Goal: Task Accomplishment & Management: Manage account settings

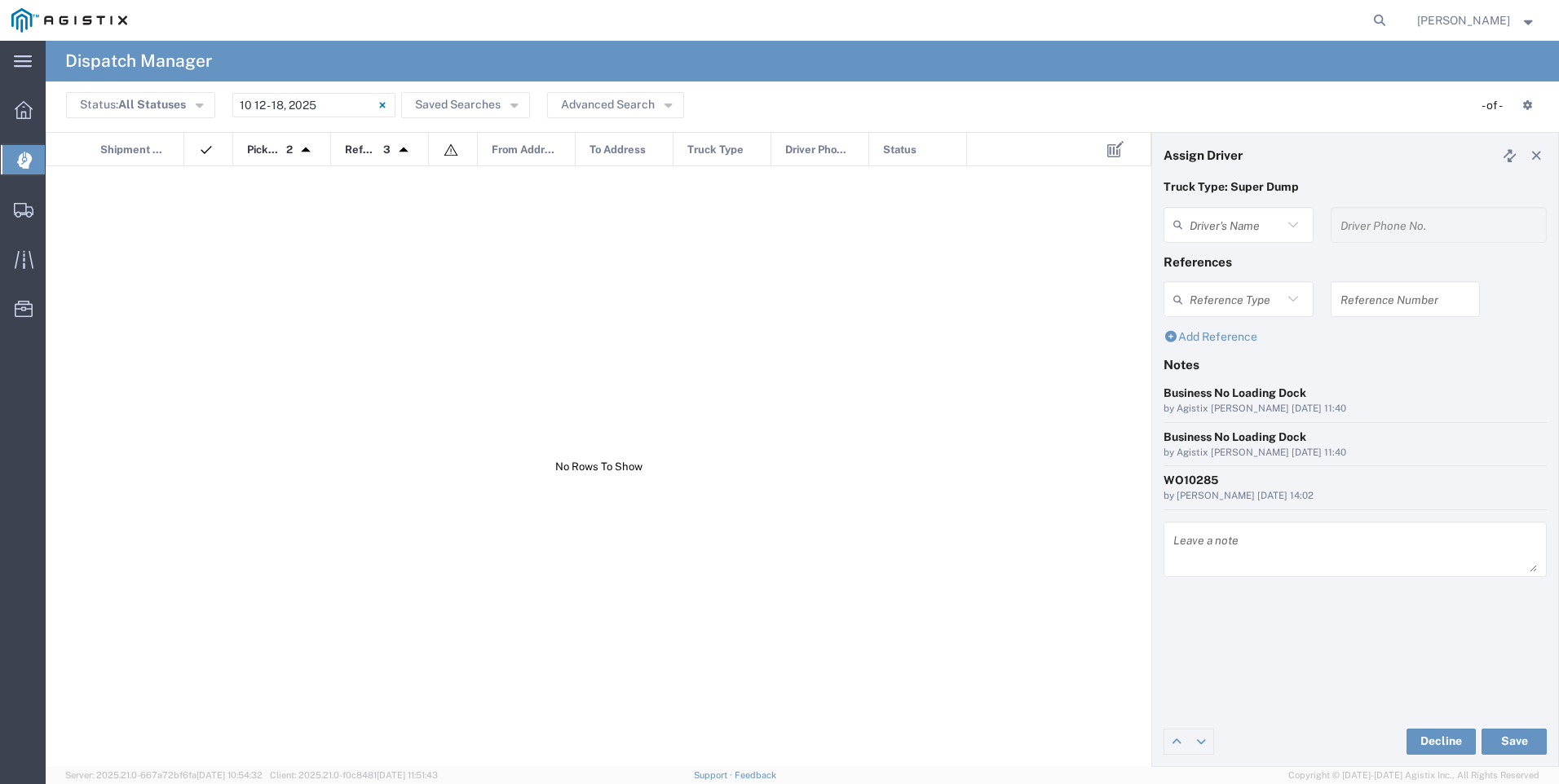
type input "[PERSON_NAME]"
type input "2094207553"
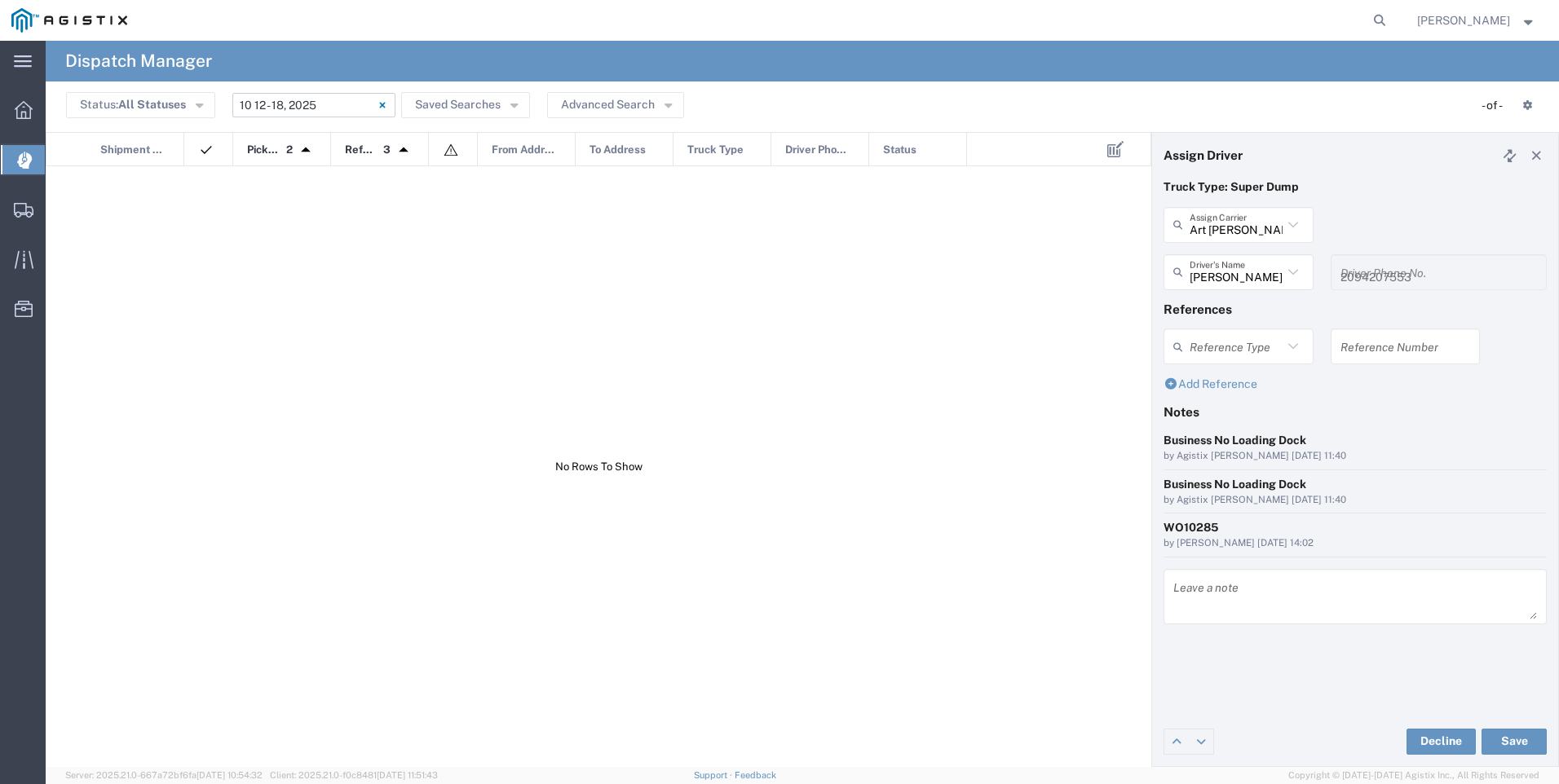
click at [382, 106] on icon at bounding box center [381, 104] width 6 height 6
click at [200, 102] on icon "button" at bounding box center [199, 103] width 7 height 12
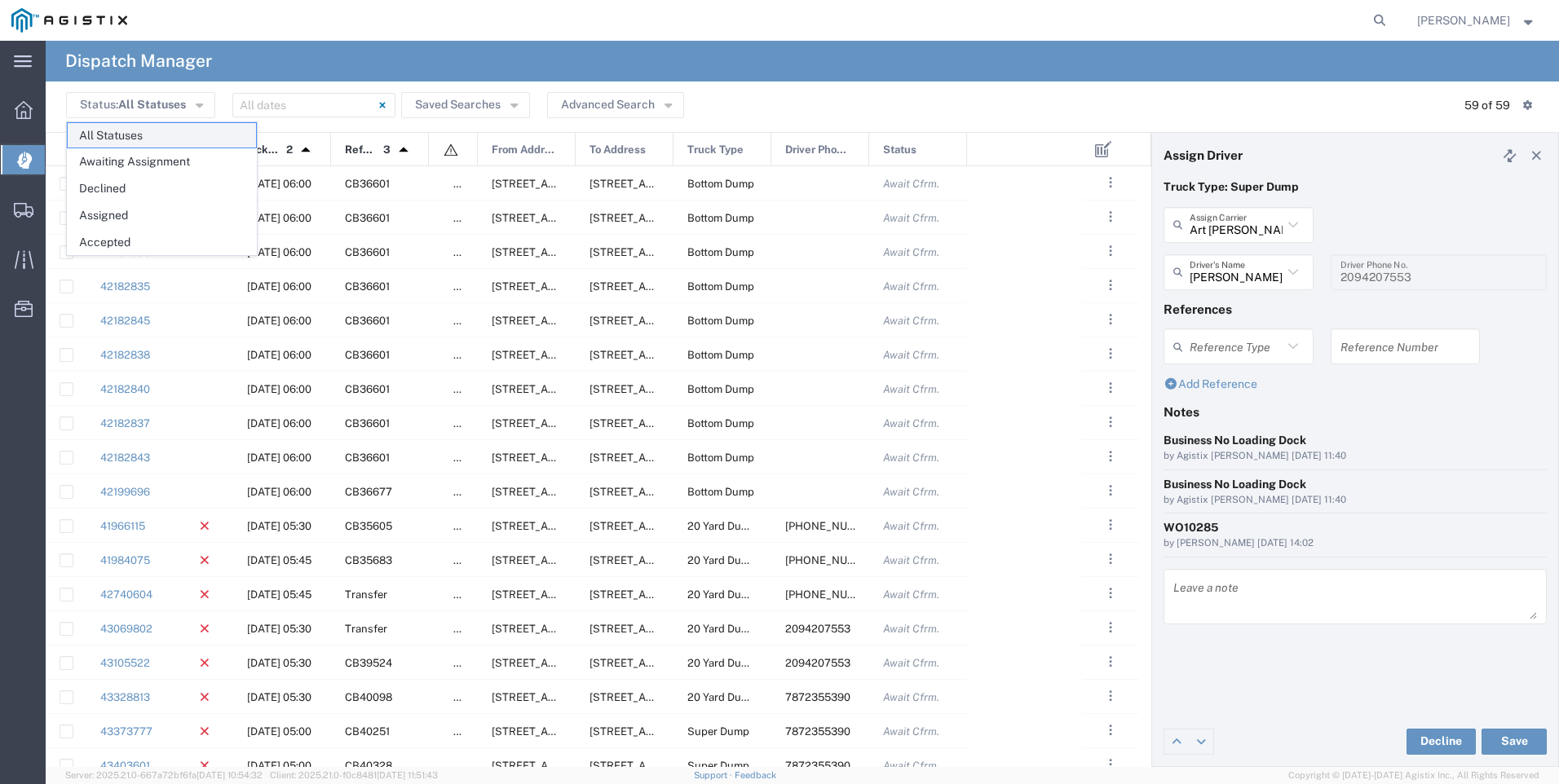
click at [174, 135] on span "All Statuses" at bounding box center [162, 136] width 188 height 25
click at [294, 494] on span "[DATE] 06:00" at bounding box center [279, 491] width 64 height 12
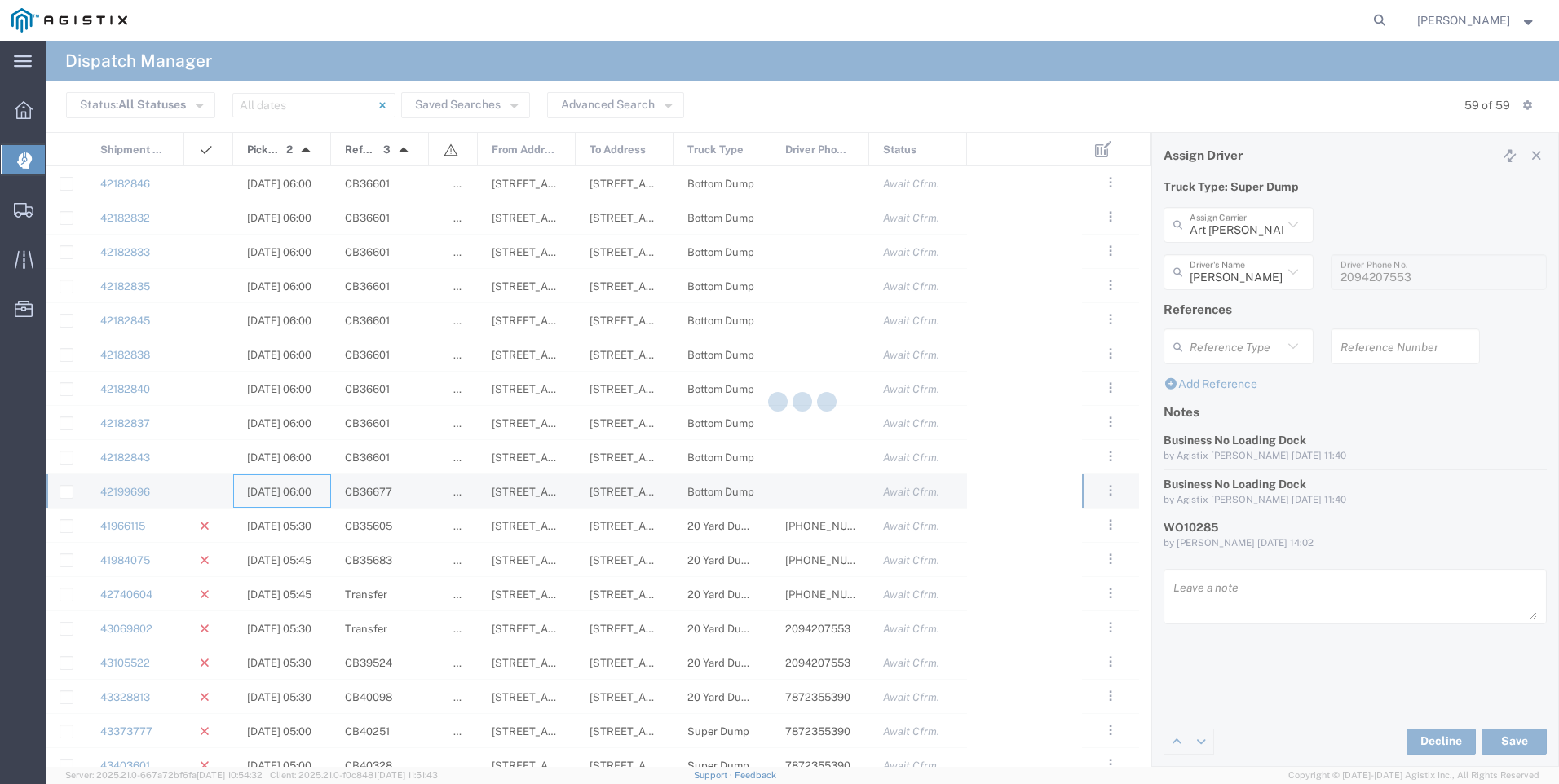
type input "[PERSON_NAME] & Sons"
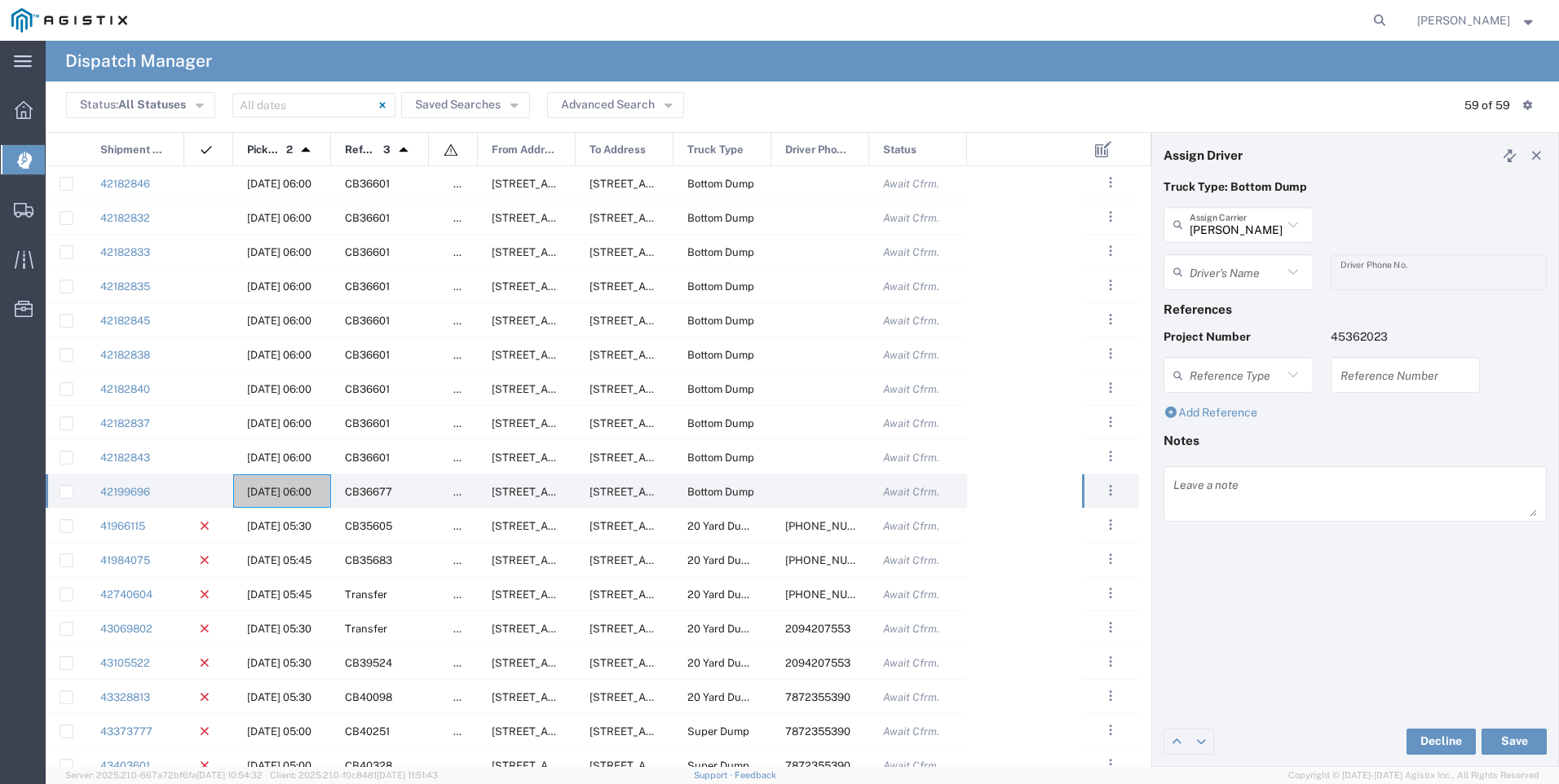
click at [1287, 381] on icon at bounding box center [1293, 375] width 21 height 21
click at [1367, 427] on div "Add Reference" at bounding box center [1355, 419] width 401 height 28
click at [1532, 158] on icon at bounding box center [1537, 156] width 15 height 12
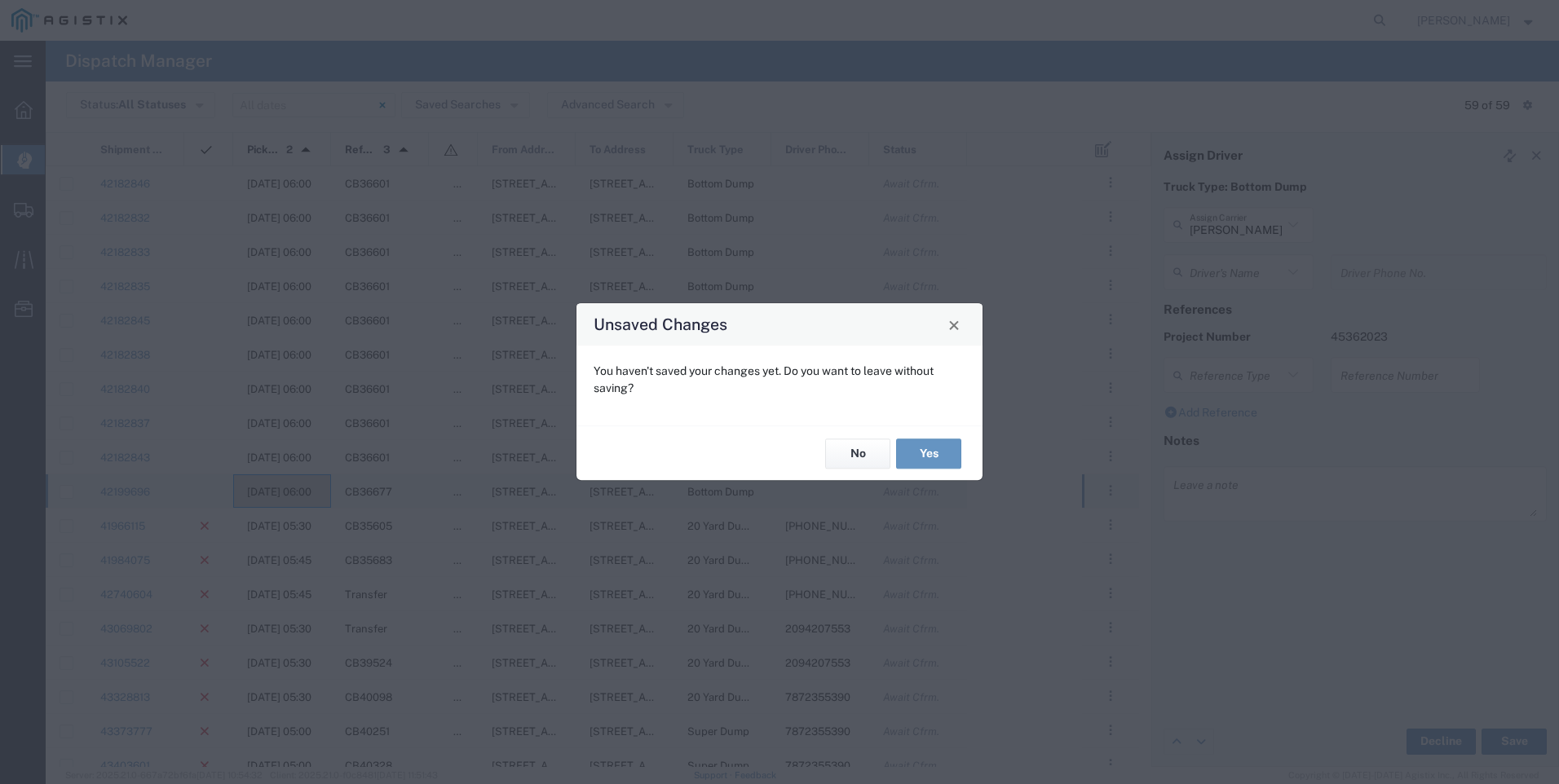
click at [942, 474] on div "No Yes" at bounding box center [779, 453] width 406 height 55
click at [939, 454] on button "Yes" at bounding box center [929, 454] width 65 height 30
